Goal: Information Seeking & Learning: Find specific fact

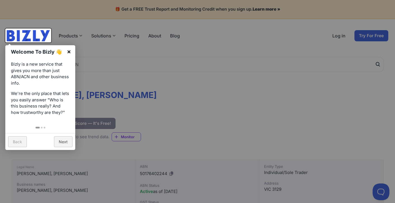
click at [68, 49] on link "×" at bounding box center [69, 51] width 13 height 13
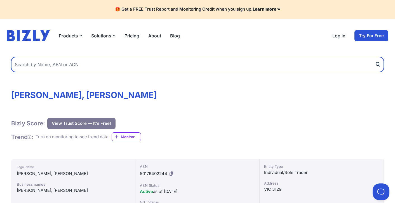
click at [102, 67] on input "text" at bounding box center [197, 64] width 373 height 15
type input "myrof"
click at [379, 64] on button "submit" at bounding box center [379, 64] width 9 height 15
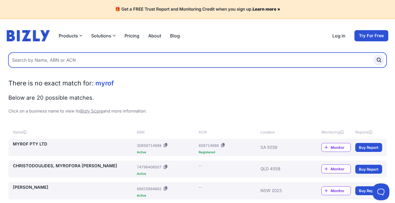
click at [93, 61] on input "text" at bounding box center [197, 60] width 378 height 15
type input "Myrof pty"
click at [379, 60] on button "submit" at bounding box center [378, 60] width 11 height 11
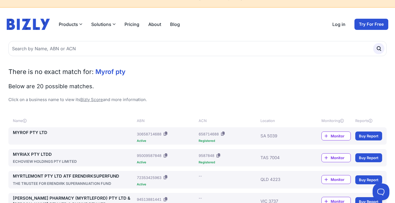
scroll to position [14, 0]
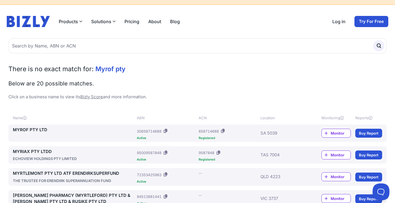
click at [43, 130] on link "MYROF PTY LTD" at bounding box center [74, 130] width 122 height 6
